Goal: Task Accomplishment & Management: Use online tool/utility

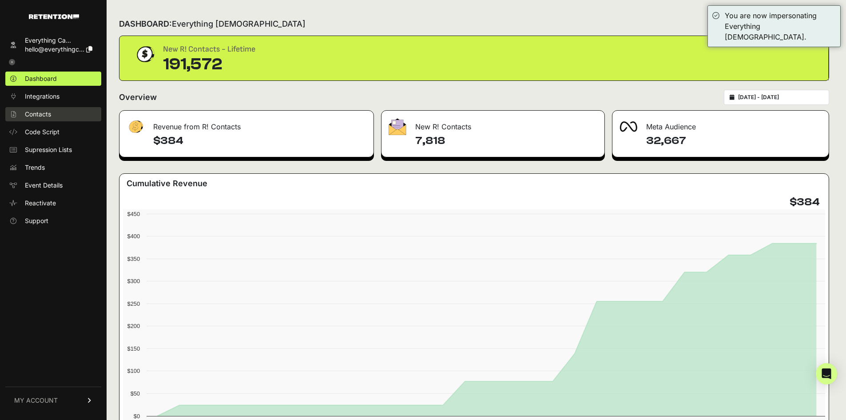
click at [51, 112] on span "Contacts" at bounding box center [38, 114] width 26 height 9
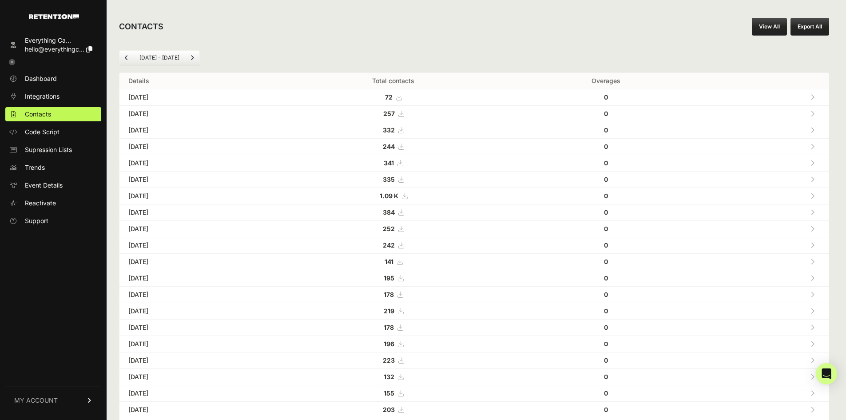
click at [771, 27] on link "View All" at bounding box center [769, 27] width 35 height 18
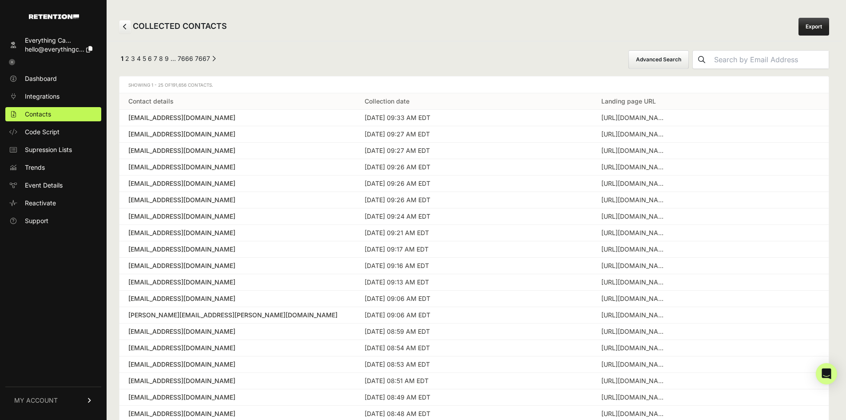
click at [689, 58] on button "Advanced Search" at bounding box center [659, 59] width 60 height 19
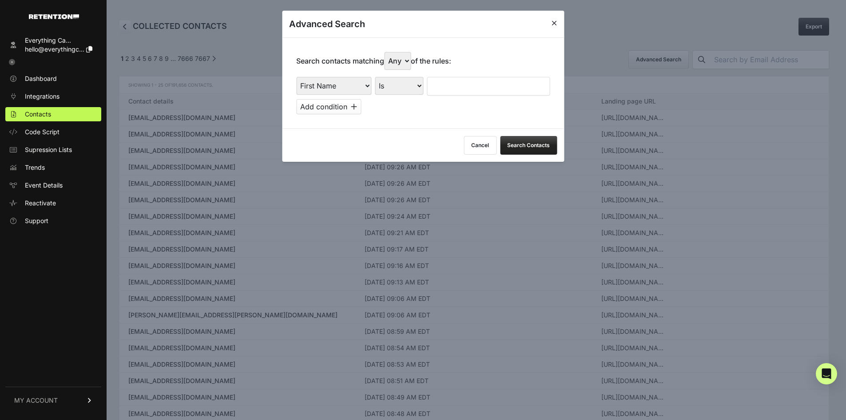
click at [350, 84] on select "First Name Last Name State City Email Email Domain Landing Domain Landing Page …" at bounding box center [333, 86] width 75 height 18
click at [296, 77] on select "First Name Last Name State City Email Email Domain Landing Domain Landing Page …" at bounding box center [333, 86] width 75 height 18
click at [347, 93] on select "First Name Last Name State City Email Email Domain Landing Domain Landing Page …" at bounding box center [333, 86] width 75 height 18
select select "landing_page_url"
click at [296, 77] on select "First Name Last Name State City Email Email Domain Landing Domain Landing Page …" at bounding box center [333, 86] width 75 height 18
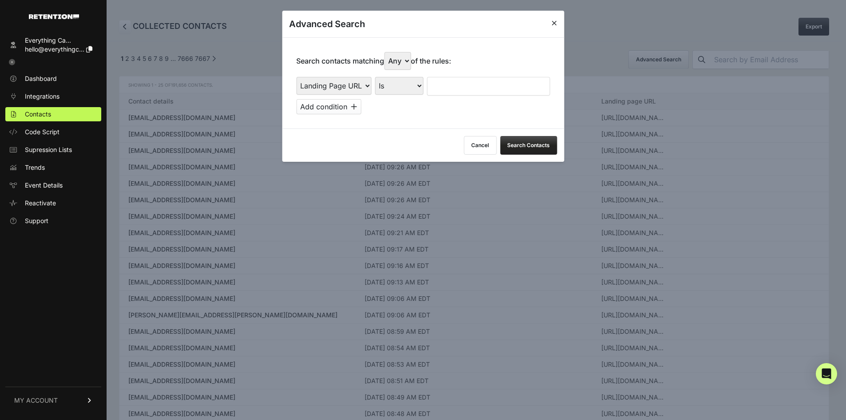
click at [400, 87] on select "Is Is not Contains Starts with" at bounding box center [399, 86] width 48 height 18
select select "contains"
click at [375, 77] on select "Is Is not Contains Starts with" at bounding box center [399, 86] width 48 height 18
click at [448, 84] on input "text" at bounding box center [488, 86] width 123 height 19
type input "cluny"
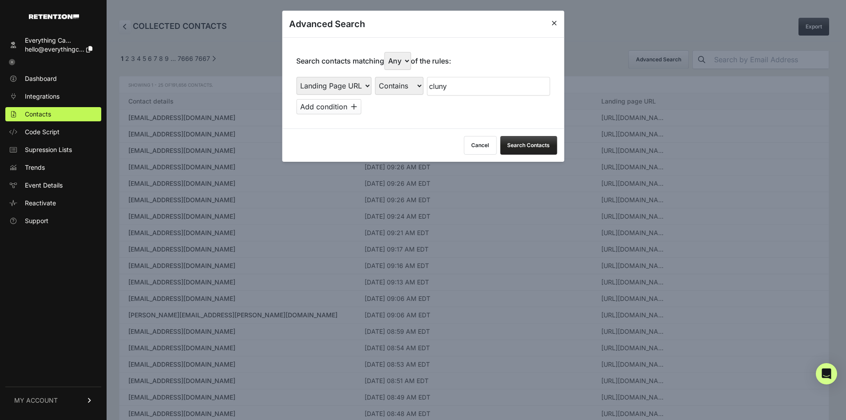
click at [326, 109] on button "Add condition" at bounding box center [328, 106] width 65 height 15
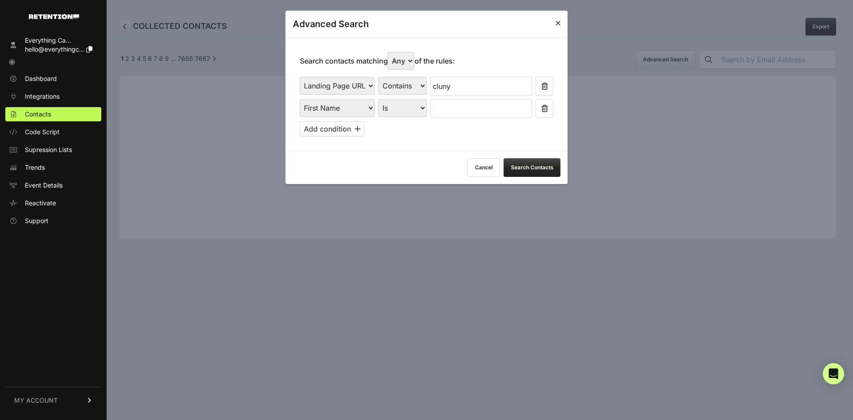
click at [362, 108] on select "First Name Last Name State City Email Email Domain Landing Domain Landing Page …" at bounding box center [337, 108] width 75 height 18
select select "file_date"
click at [300, 99] on select "First Name Last Name State City Email Email Domain Landing Domain Landing Page …" at bounding box center [337, 108] width 75 height 18
click at [406, 112] on select "Is on Is between" at bounding box center [402, 108] width 49 height 18
select select "is_between"
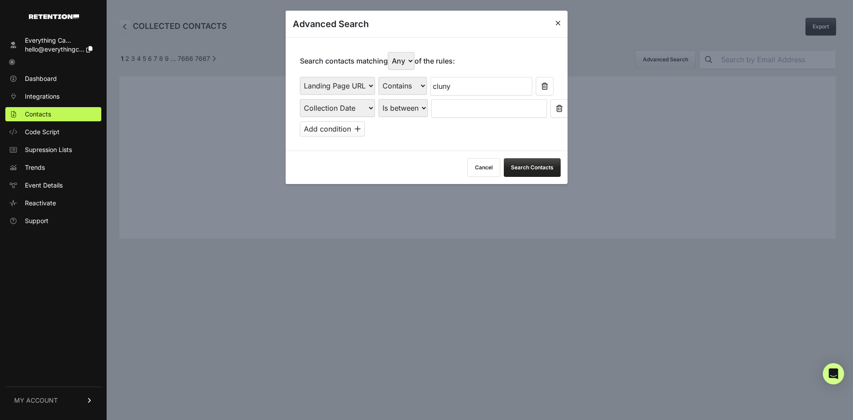
click at [378, 99] on select "Is on Is between" at bounding box center [402, 108] width 49 height 18
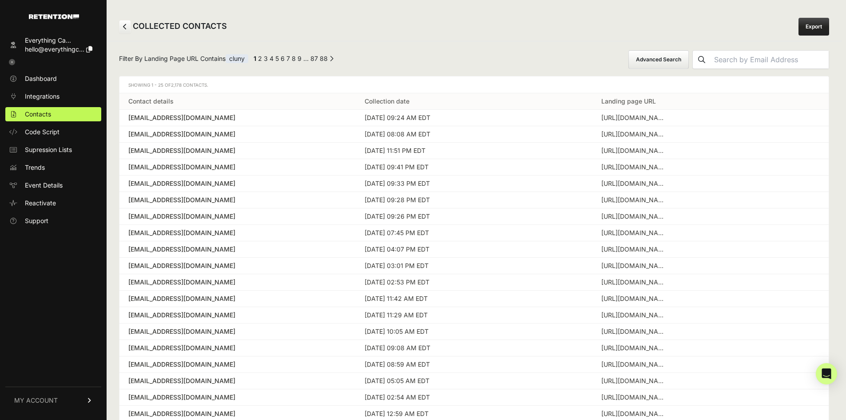
click at [444, 108] on th "Collection date" at bounding box center [474, 101] width 236 height 16
click at [689, 58] on button "Advanced Search" at bounding box center [659, 59] width 60 height 19
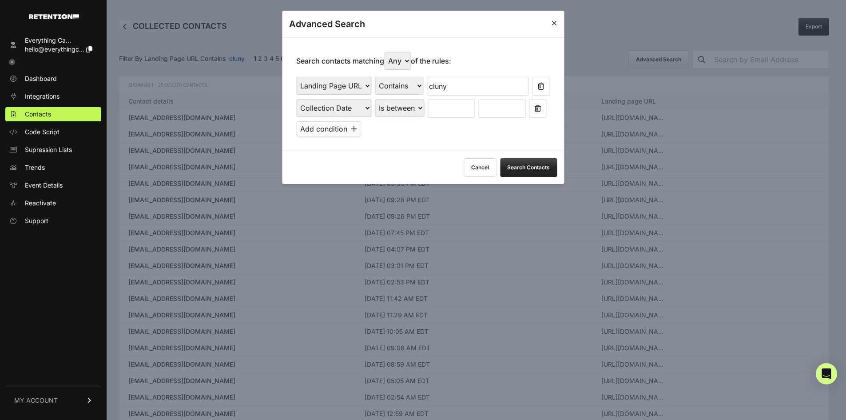
drag, startPoint x: 480, startPoint y: 107, endPoint x: 474, endPoint y: 107, distance: 6.2
click at [479, 107] on div "First Name Last Name State City Email Email Domain Landing Domain Landing Page …" at bounding box center [423, 108] width 254 height 19
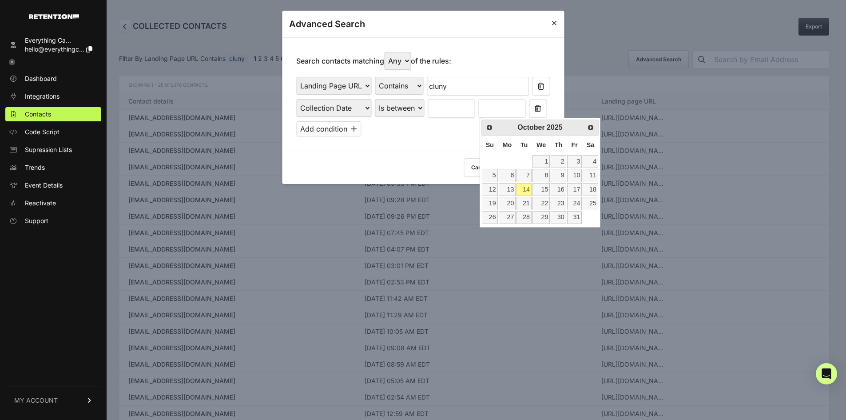
click at [461, 110] on input "text" at bounding box center [451, 108] width 47 height 19
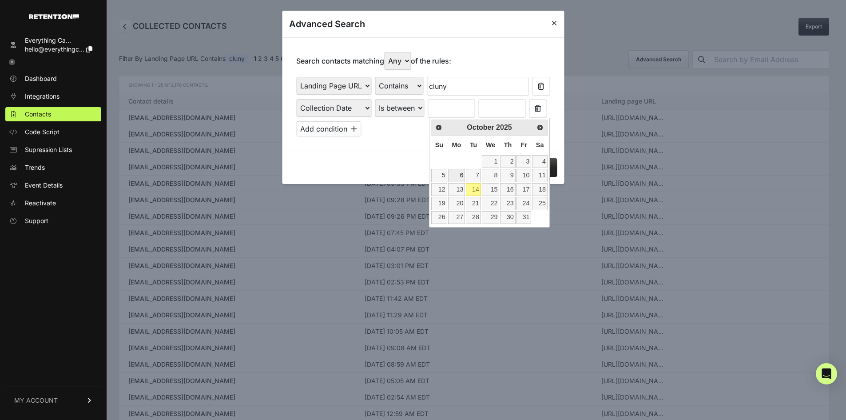
click at [465, 178] on link "6" at bounding box center [456, 175] width 17 height 13
type input "10/06/2025"
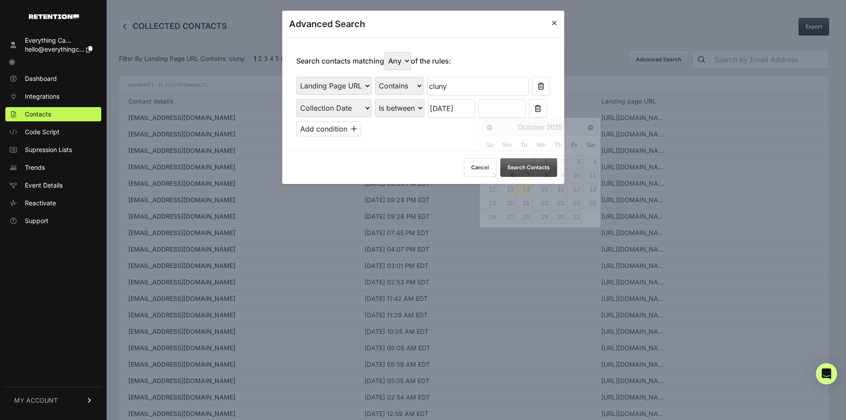
click at [521, 110] on input "text" at bounding box center [501, 108] width 47 height 19
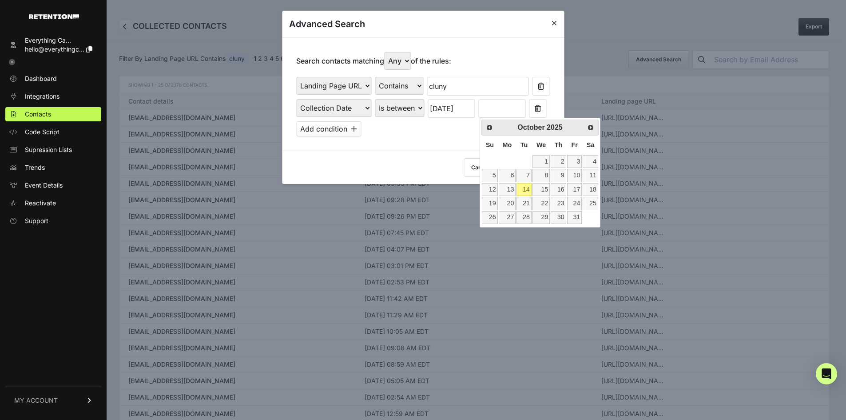
click at [528, 189] on link "14" at bounding box center [524, 189] width 15 height 13
type input "10/14/2025"
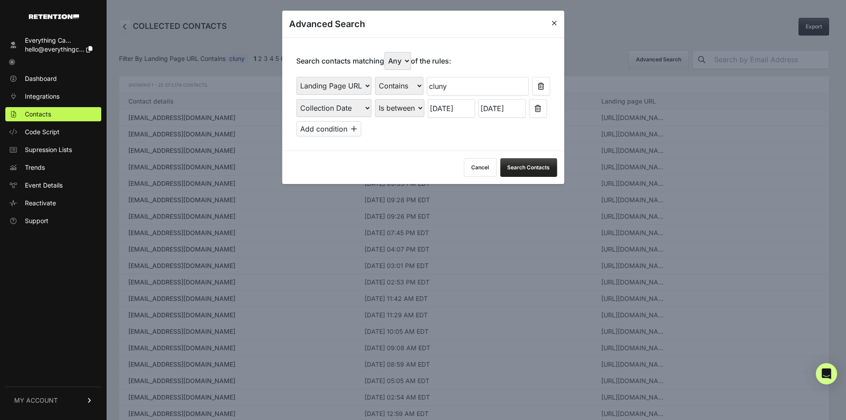
click at [514, 168] on button "Search Contacts" at bounding box center [528, 167] width 57 height 19
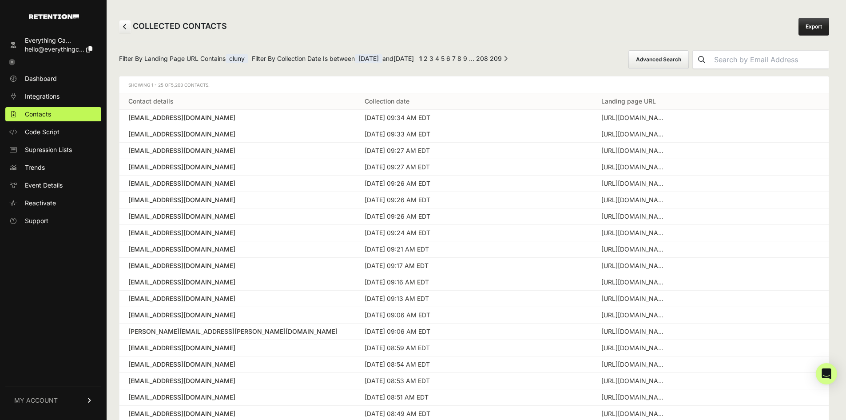
click at [665, 58] on button "Advanced Search" at bounding box center [659, 59] width 60 height 19
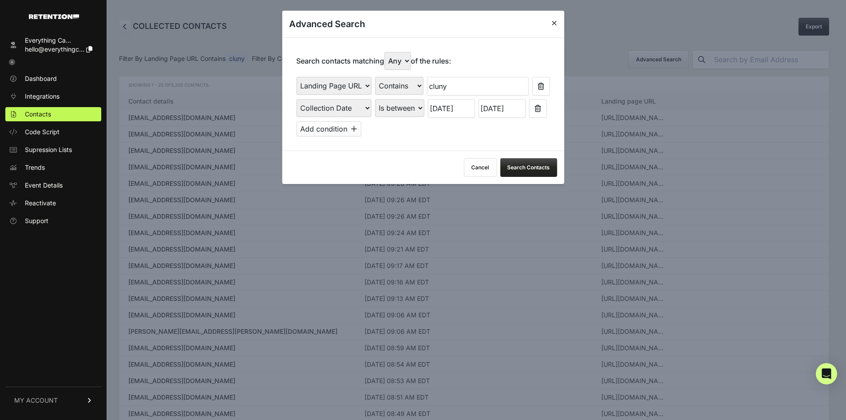
click at [407, 60] on select "Any All" at bounding box center [397, 61] width 27 height 18
select select "true"
click at [386, 52] on select "Any All" at bounding box center [397, 61] width 27 height 18
click at [542, 170] on button "Search Contacts" at bounding box center [528, 167] width 57 height 19
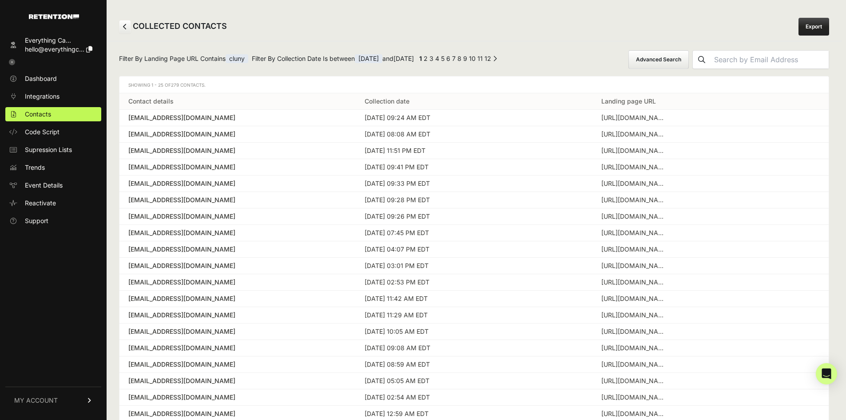
click at [821, 32] on link "Export" at bounding box center [814, 27] width 31 height 18
